Goal: Complete application form: Complete application form

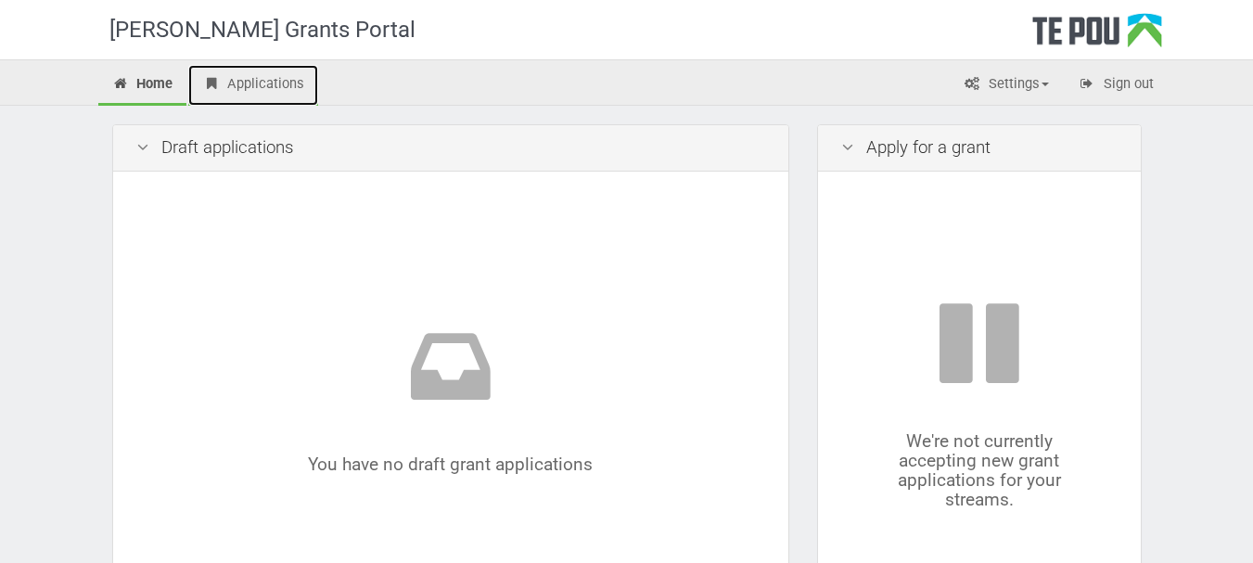
click at [198, 96] on link "Applications" at bounding box center [253, 85] width 130 height 41
click at [891, 147] on div "Apply for a grant" at bounding box center [979, 148] width 323 height 46
click at [848, 153] on icon at bounding box center [847, 148] width 22 height 18
click at [847, 143] on icon at bounding box center [847, 148] width 22 height 18
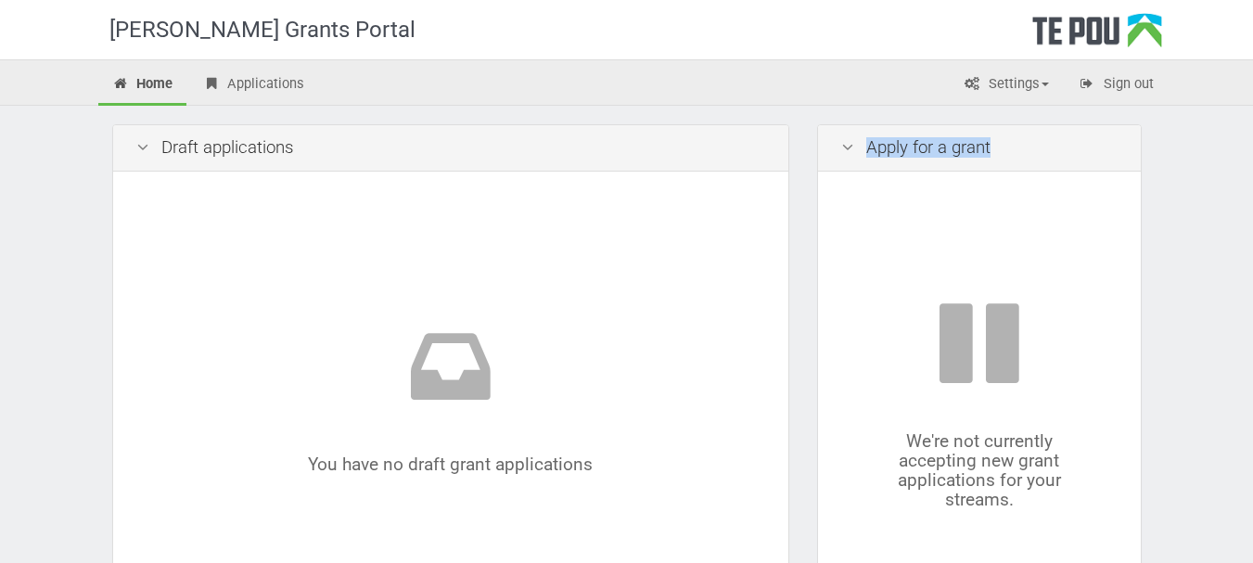
click at [847, 143] on icon at bounding box center [847, 148] width 22 height 18
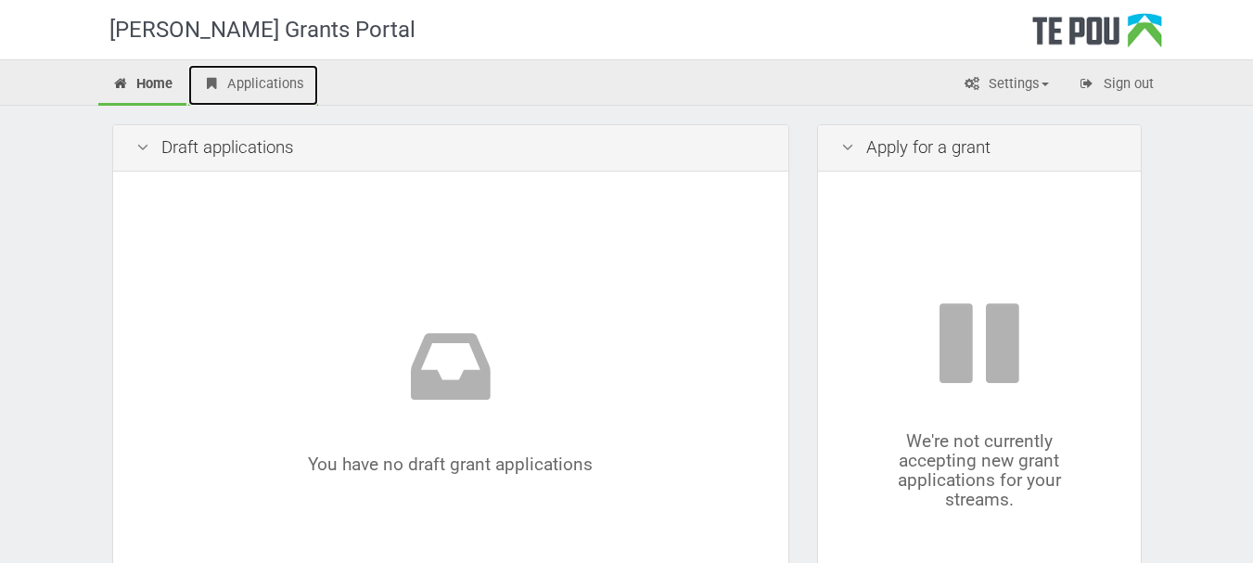
click at [282, 84] on link "Applications" at bounding box center [253, 85] width 130 height 41
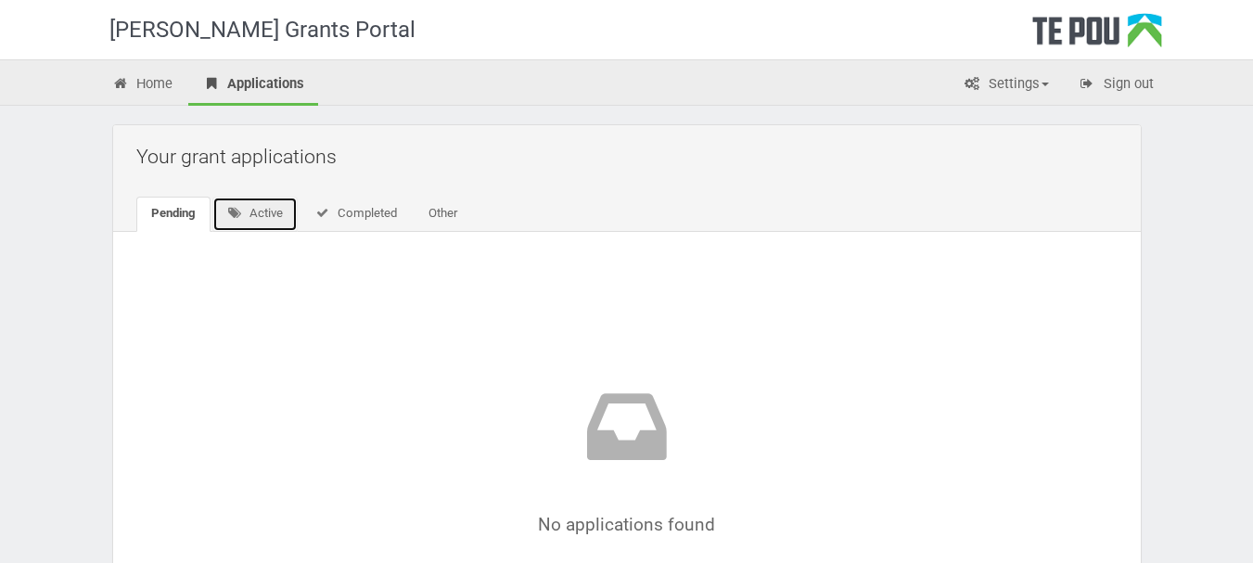
click at [255, 218] on link "Active" at bounding box center [255, 214] width 86 height 35
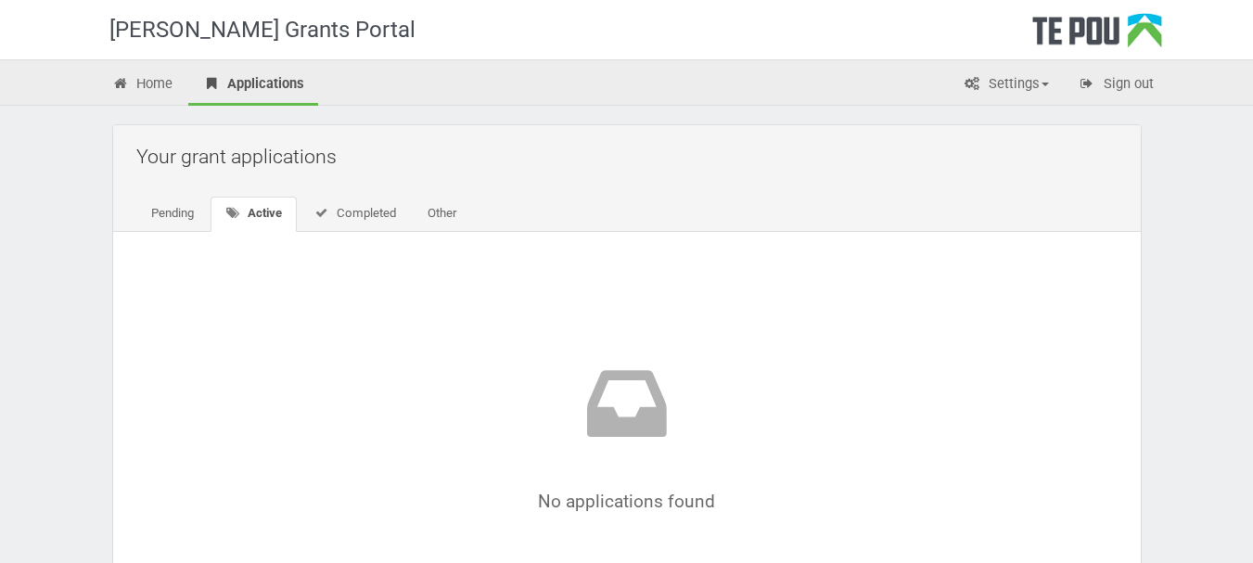
click at [398, 233] on div "No applications found" at bounding box center [626, 445] width 1027 height 427
click at [386, 221] on link "Completed" at bounding box center [355, 214] width 112 height 35
click at [452, 201] on link "Other" at bounding box center [439, 214] width 58 height 35
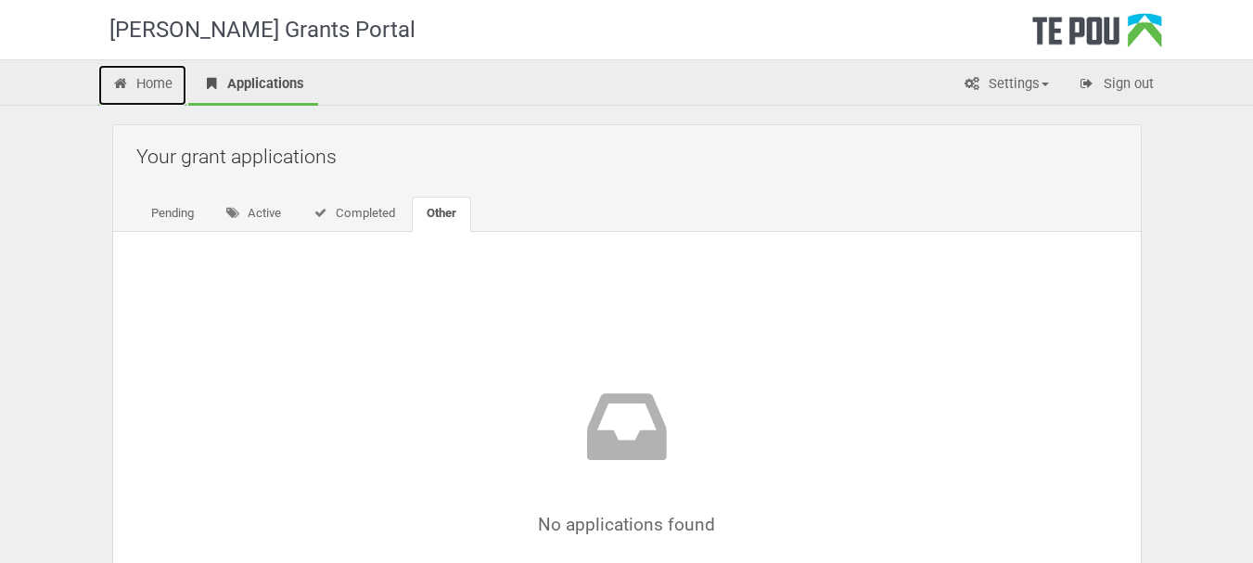
click at [174, 83] on link "Home" at bounding box center [142, 85] width 89 height 41
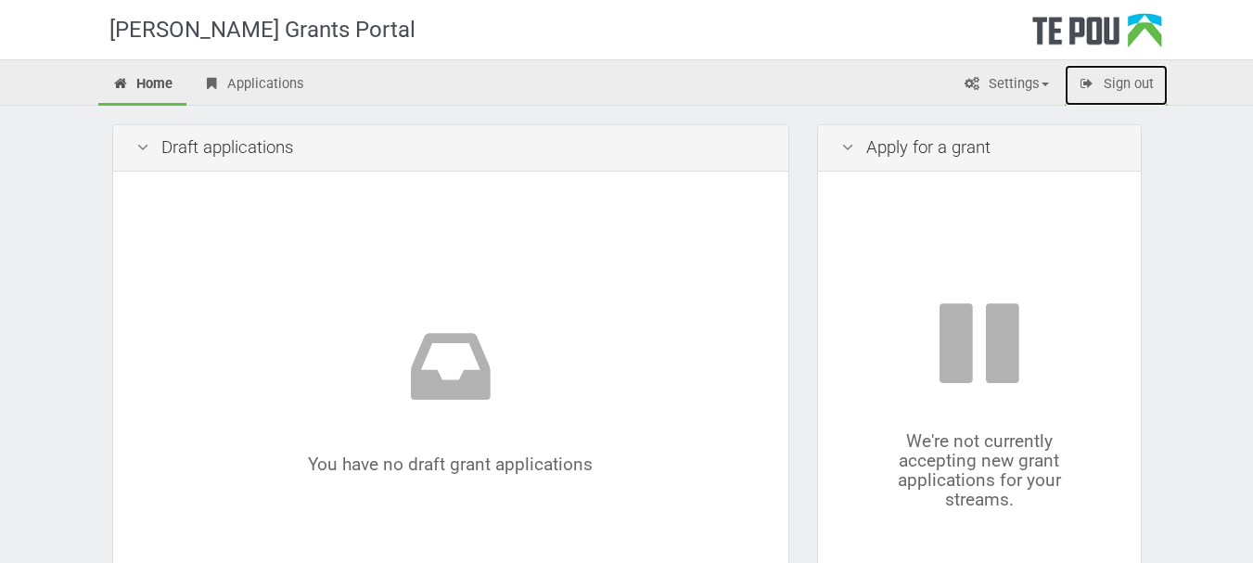
click at [1137, 79] on link "Sign out" at bounding box center [1116, 85] width 103 height 41
click at [1002, 97] on link "Settings" at bounding box center [1006, 85] width 113 height 41
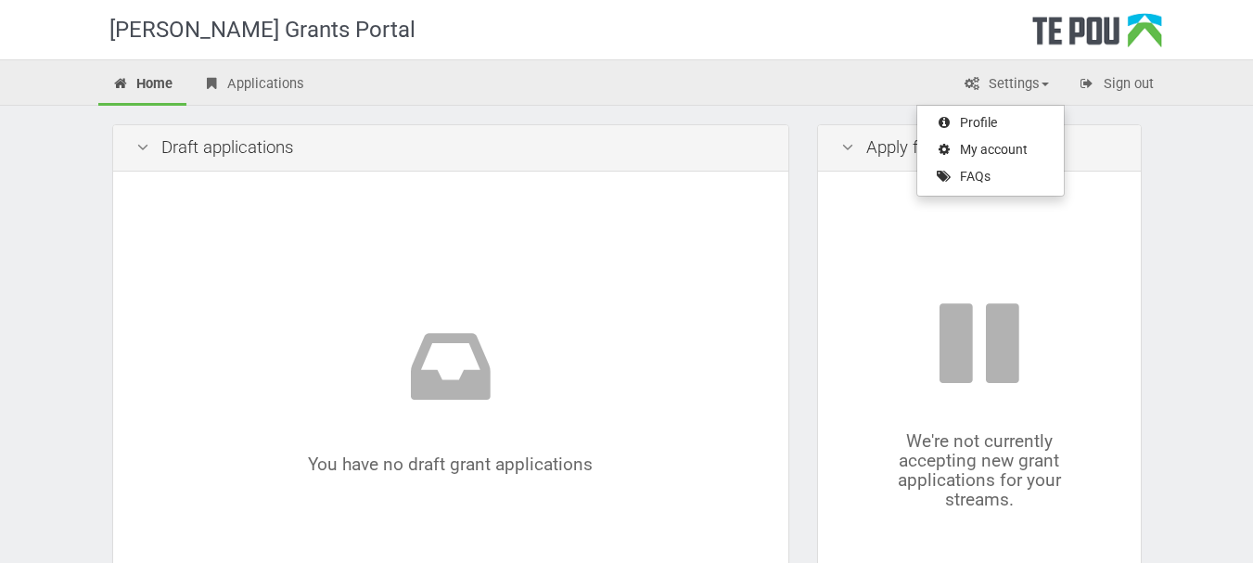
click at [230, 273] on div "You have no draft grant applications To apply for a grant, begin a new applicat…" at bounding box center [450, 419] width 629 height 448
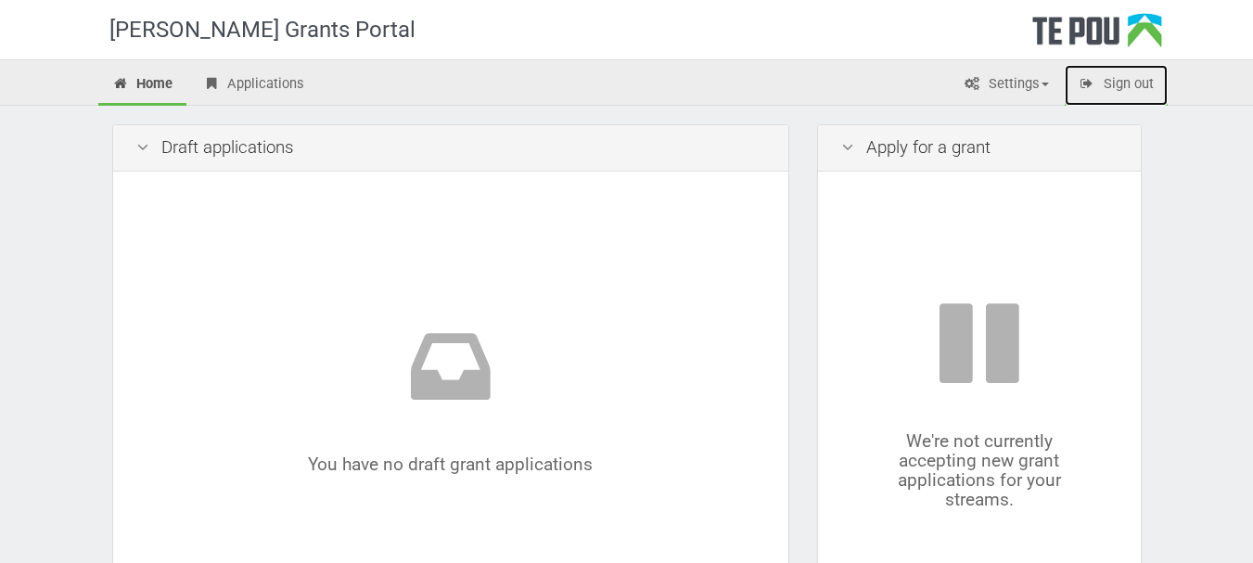
click at [1134, 104] on link "Sign out" at bounding box center [1116, 85] width 103 height 41
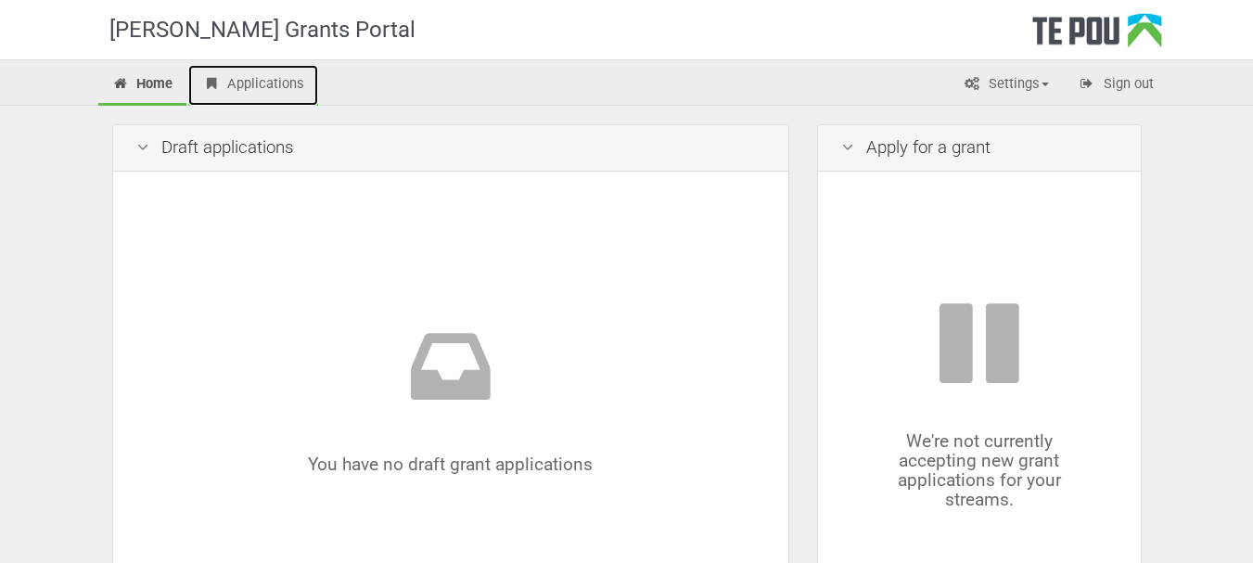
click at [262, 83] on link "Applications" at bounding box center [253, 85] width 130 height 41
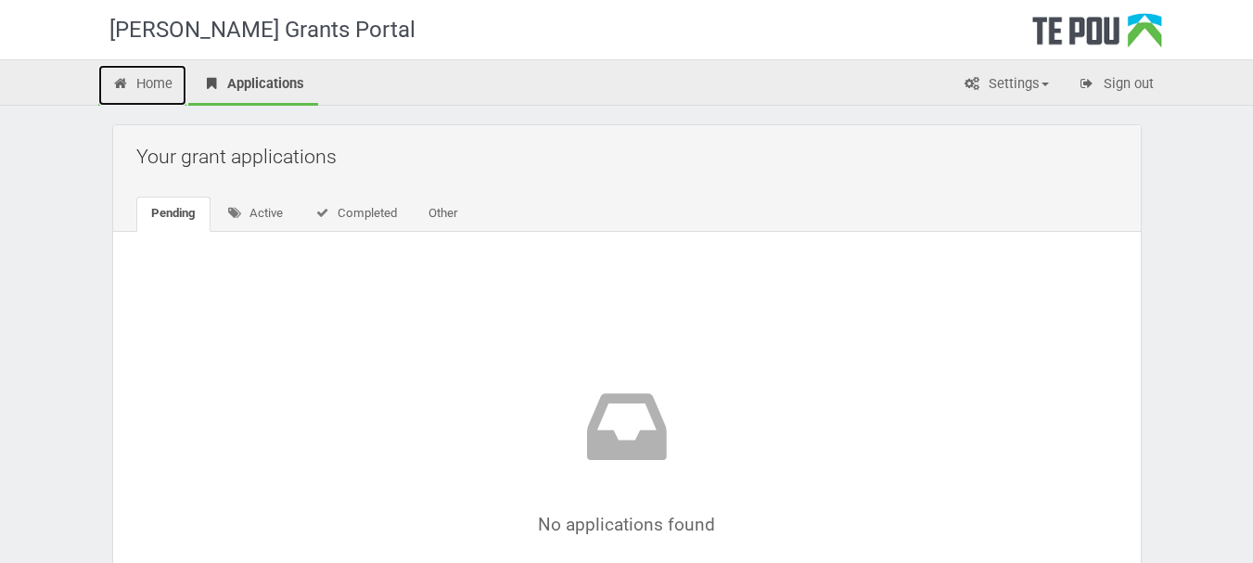
click at [137, 91] on link "Home" at bounding box center [142, 85] width 89 height 41
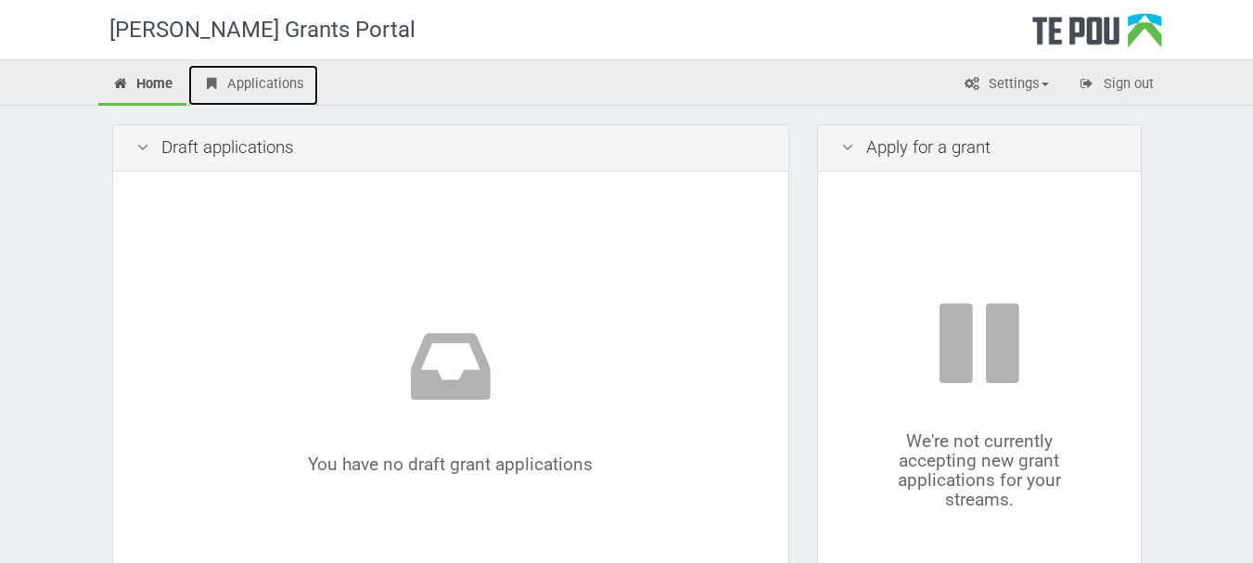
click at [227, 70] on link "Applications" at bounding box center [253, 85] width 130 height 41
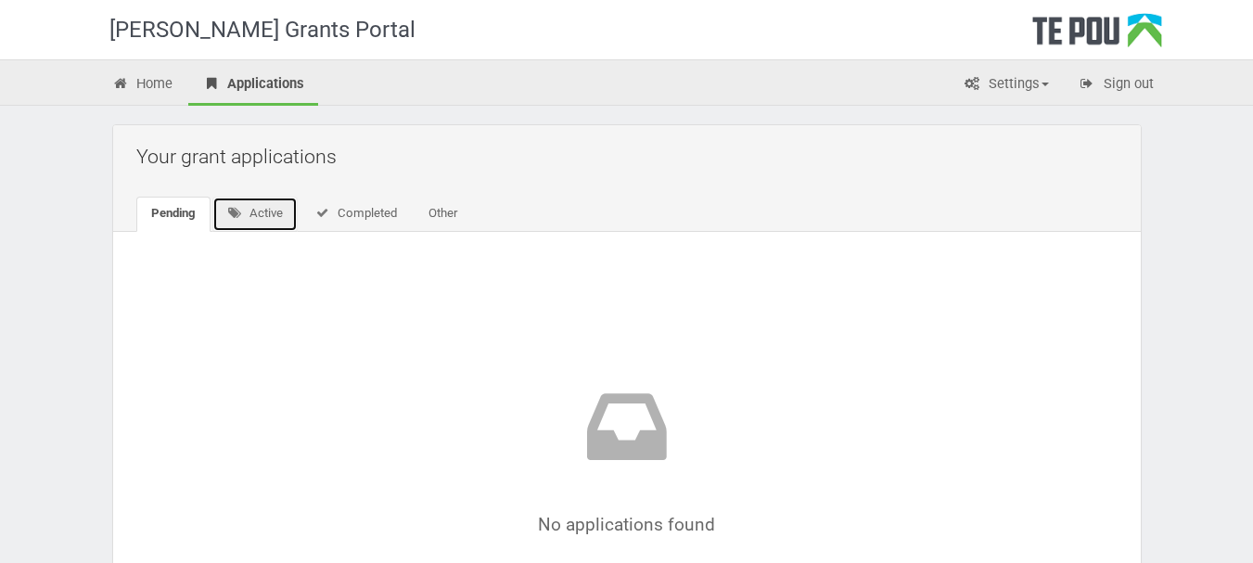
click at [267, 203] on link "Active" at bounding box center [255, 214] width 86 height 35
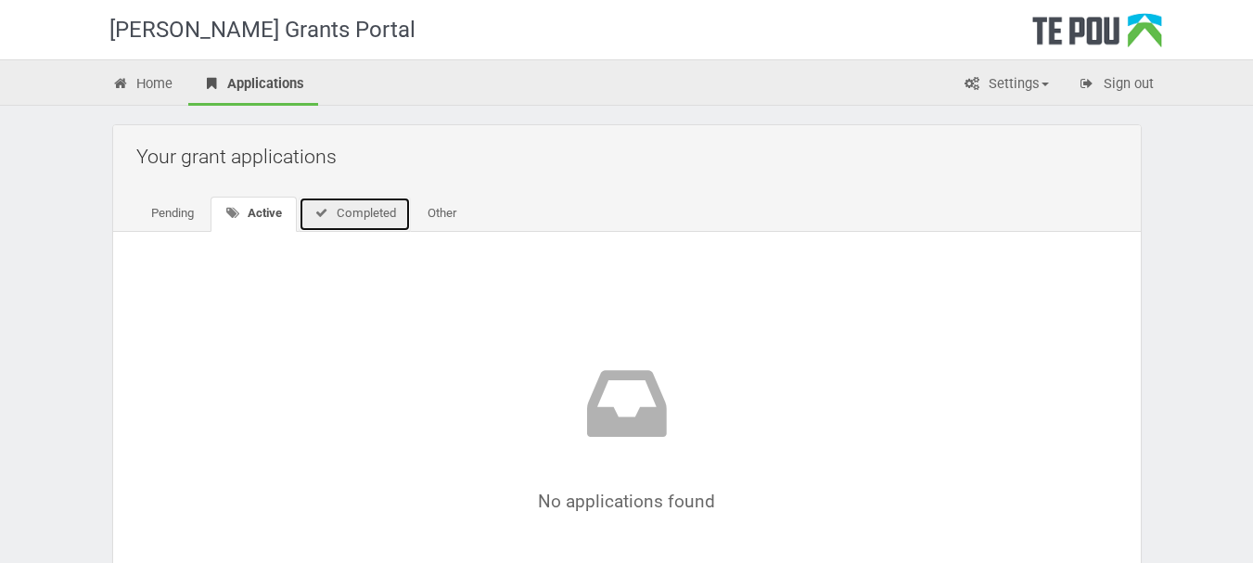
click at [338, 218] on link "Completed" at bounding box center [355, 214] width 112 height 35
click at [428, 201] on link "Other" at bounding box center [439, 214] width 58 height 35
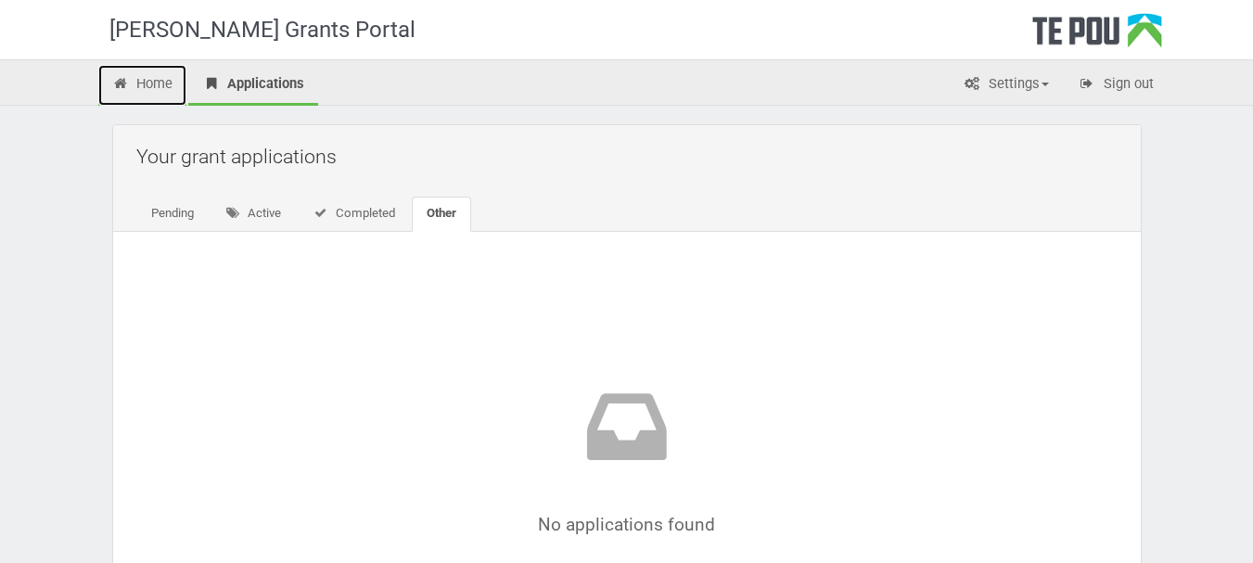
click at [112, 70] on link "Home" at bounding box center [142, 85] width 89 height 41
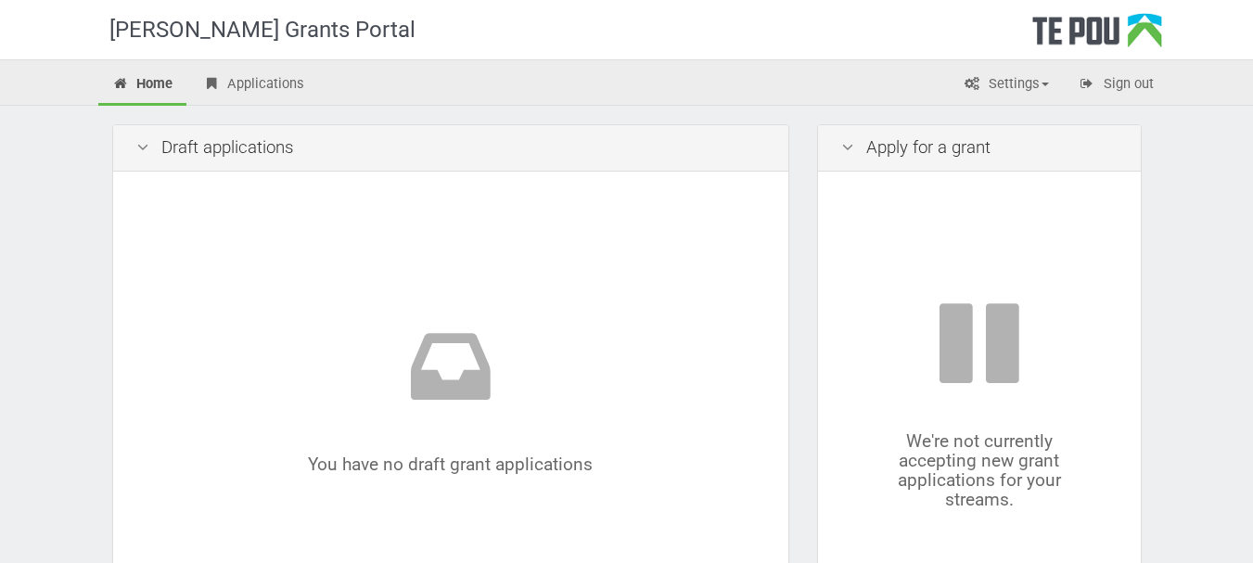
click at [848, 152] on icon at bounding box center [847, 148] width 22 height 18
click at [148, 146] on icon at bounding box center [143, 148] width 22 height 18
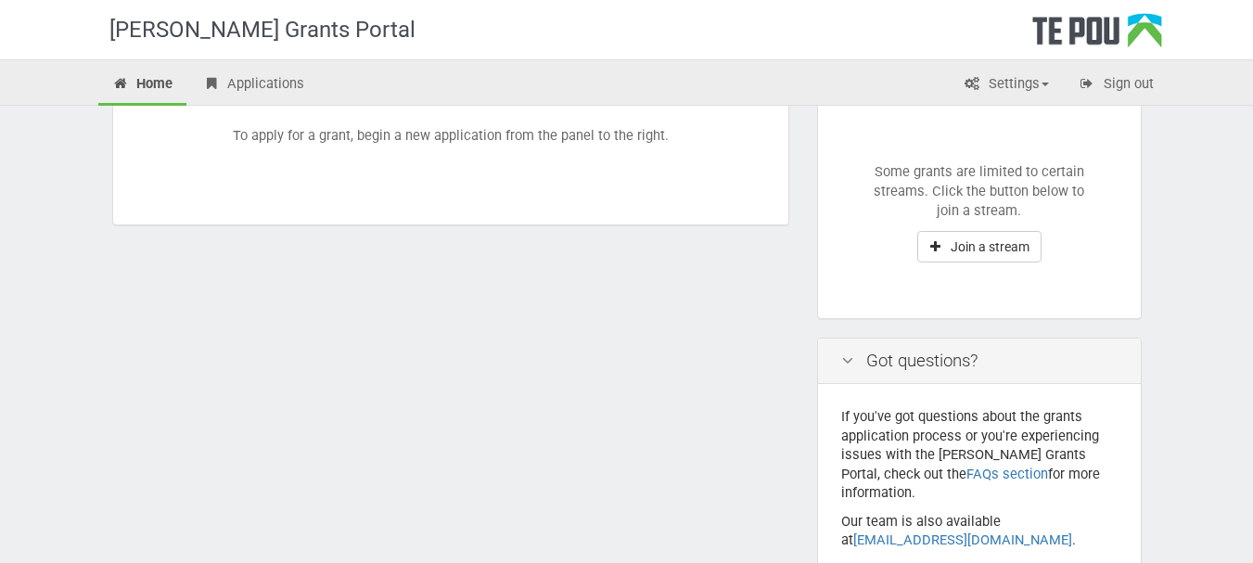
scroll to position [353, 0]
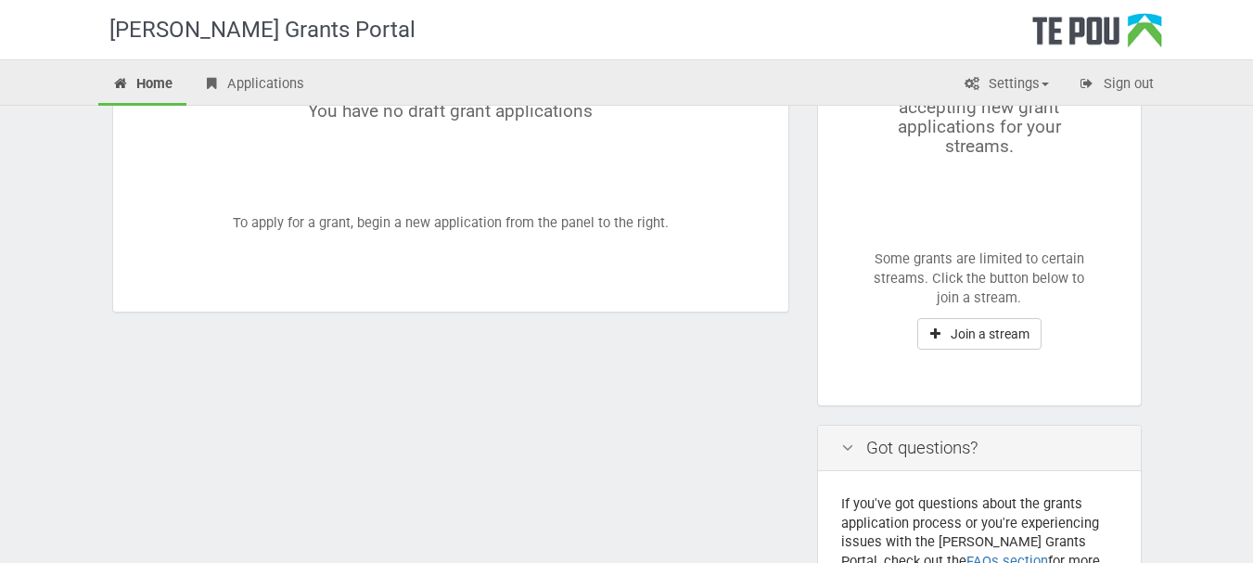
click at [428, 217] on div "You have no draft grant applications To apply for a grant, begin a new applicat…" at bounding box center [450, 65] width 629 height 448
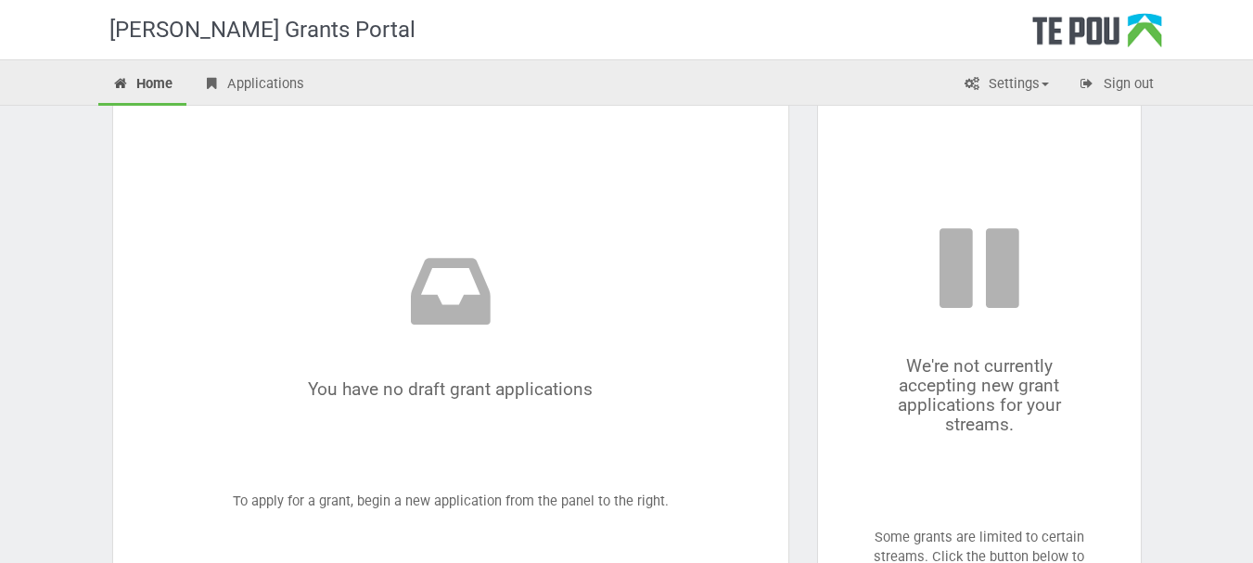
scroll to position [0, 0]
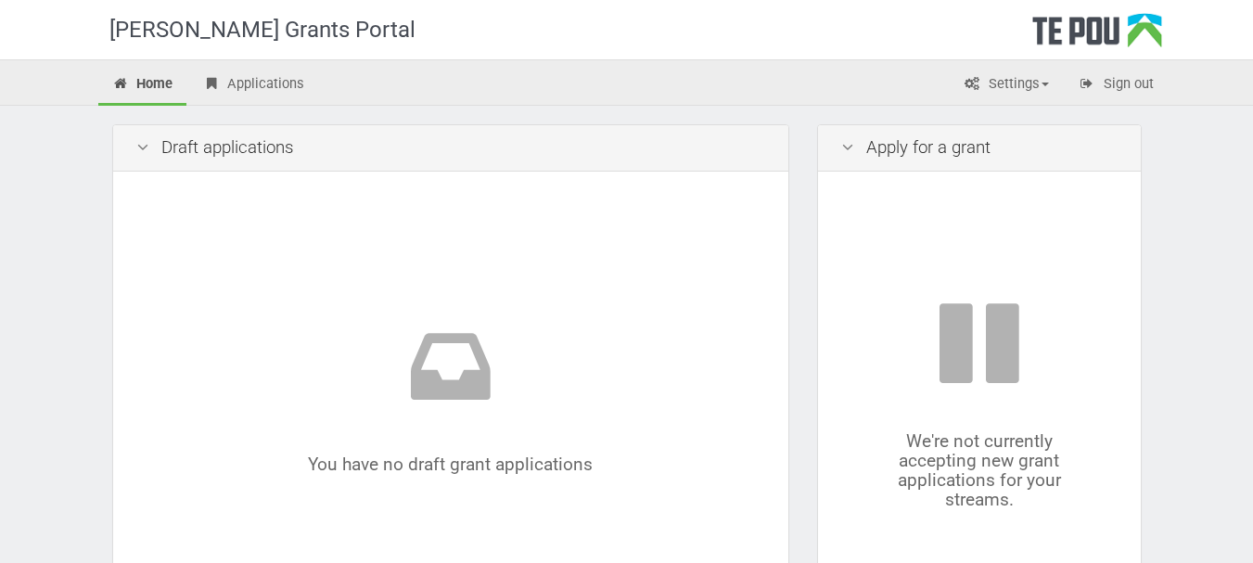
click at [878, 147] on div "Apply for a grant" at bounding box center [979, 148] width 323 height 46
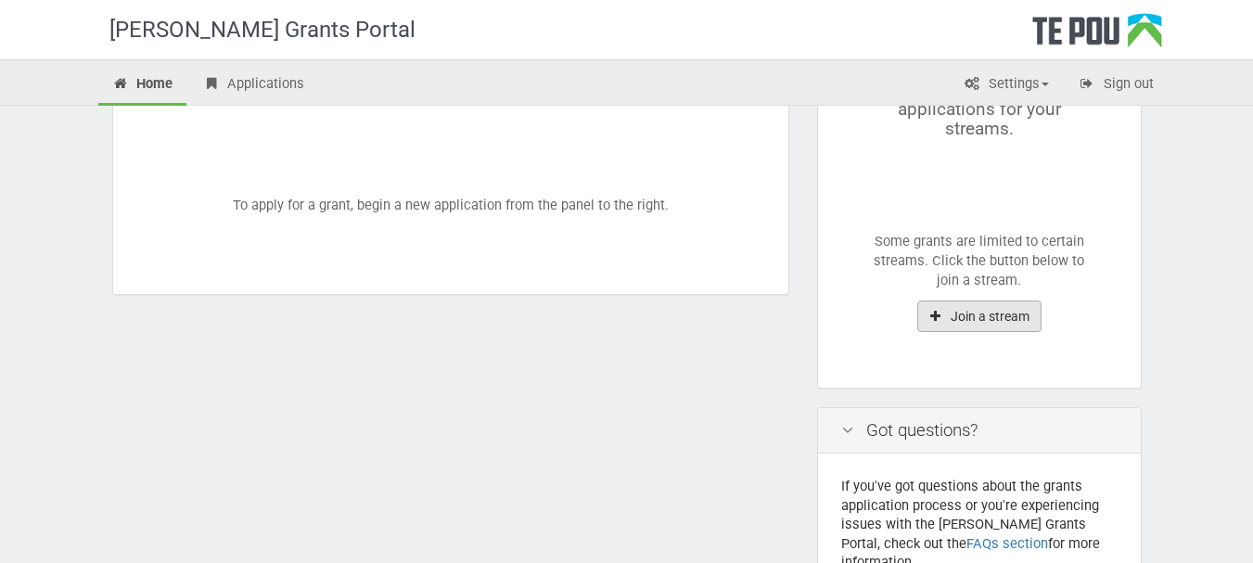
click at [963, 320] on button "Join a stream" at bounding box center [979, 316] width 124 height 32
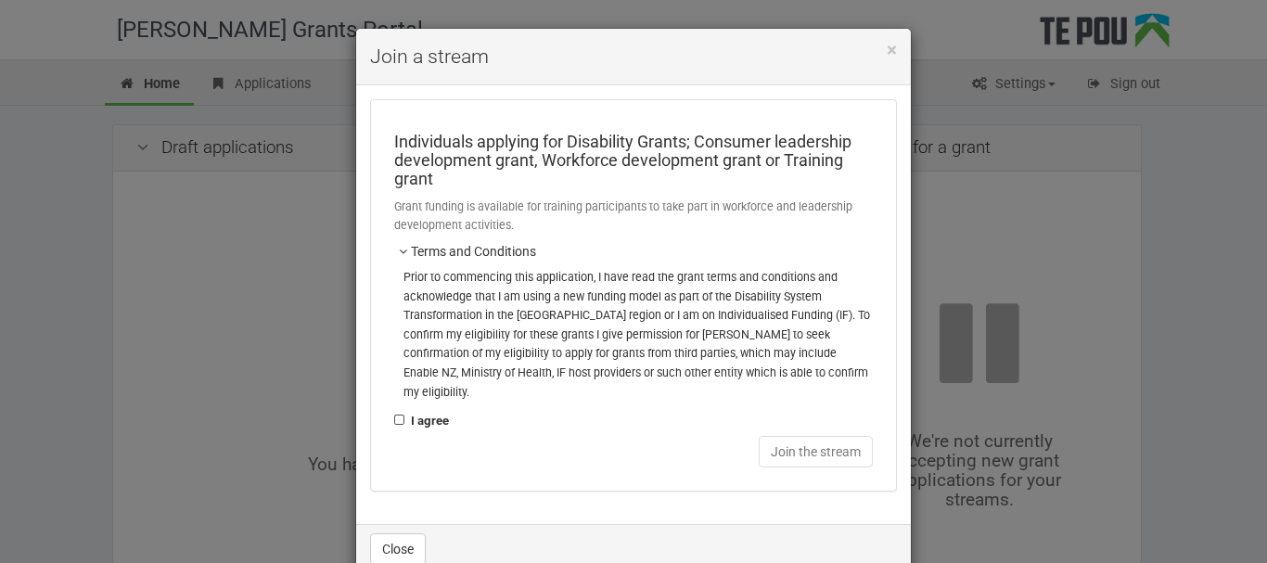
scroll to position [19, 0]
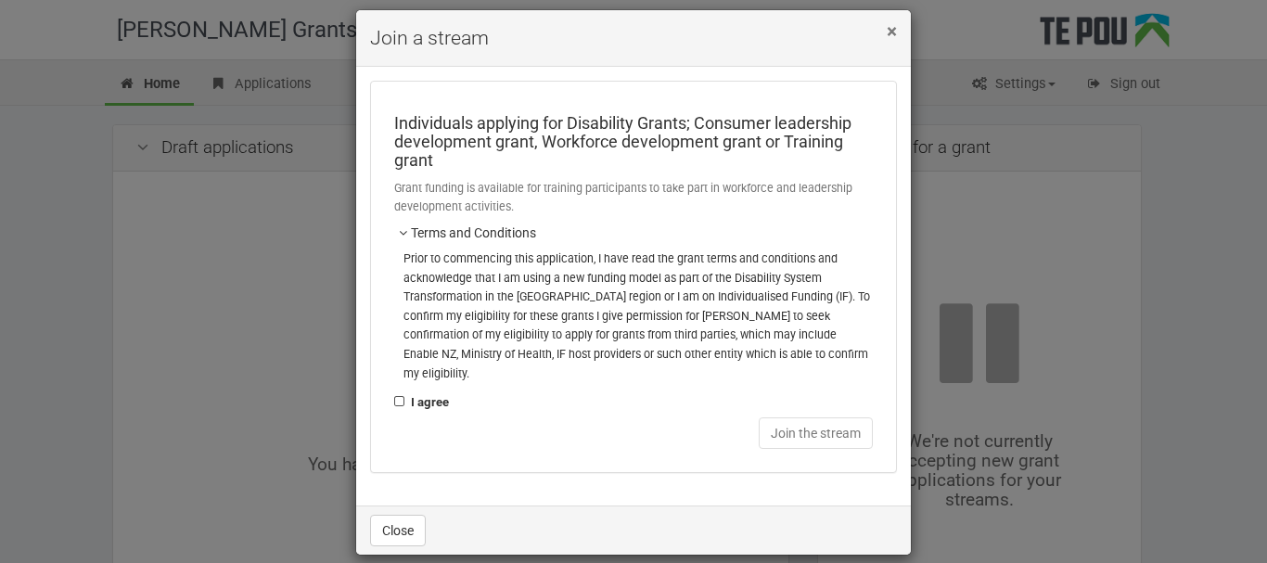
click at [887, 32] on span "×" at bounding box center [892, 31] width 10 height 22
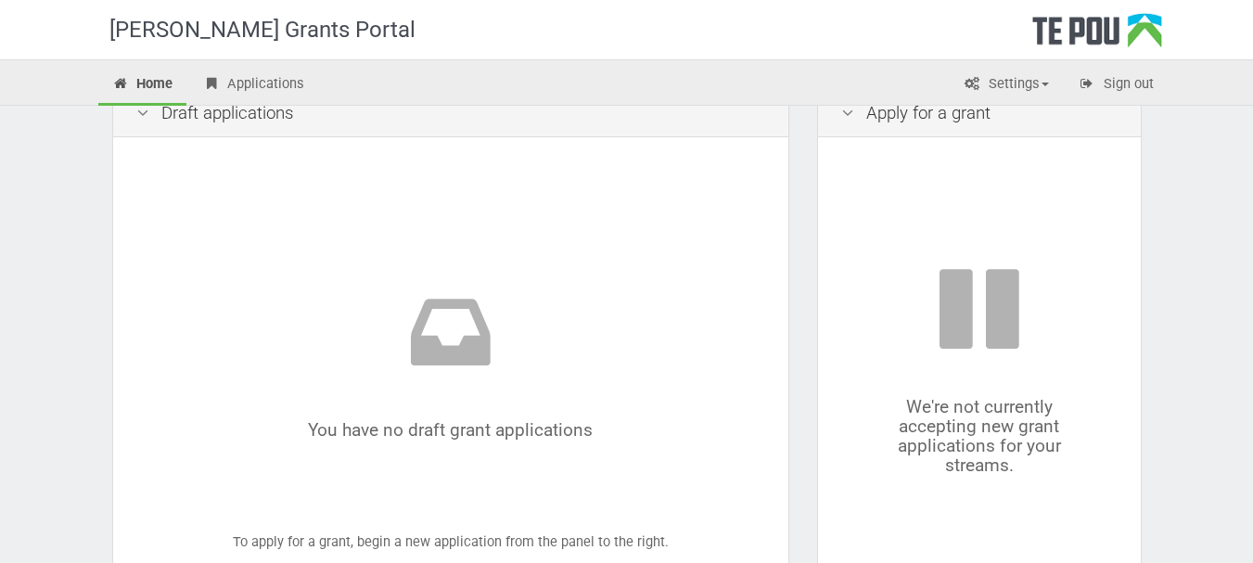
scroll to position [0, 0]
